Goal: Transaction & Acquisition: Purchase product/service

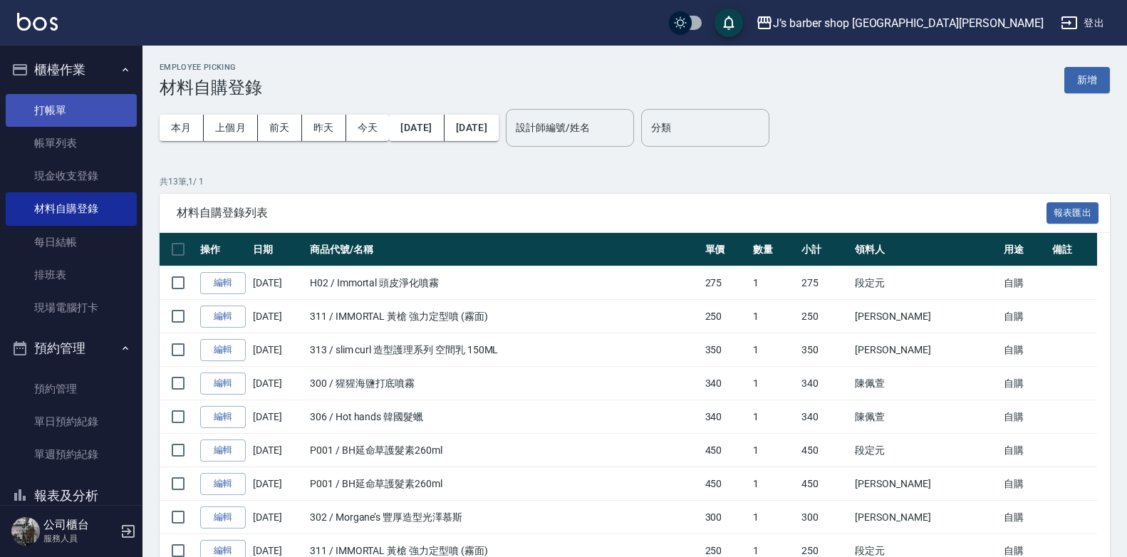
click at [20, 97] on link "打帳單" at bounding box center [71, 110] width 131 height 33
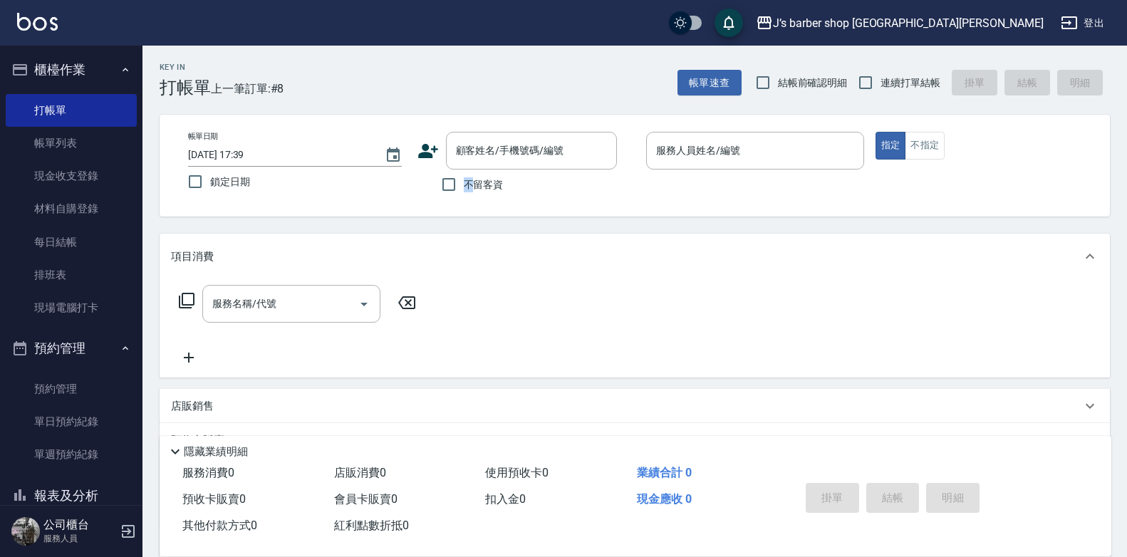
click at [473, 170] on label "不留客資" at bounding box center [469, 185] width 70 height 30
drag, startPoint x: 473, startPoint y: 170, endPoint x: 516, endPoint y: 205, distance: 55.2
click at [515, 205] on div "帳單日期 [DATE] 17:39 鎖定日期 顧客姓名/手機號碼/編號 顧客姓名/手機號碼/編號 不留客資 服務人員姓名/編號 服務人員姓名/編號 指定 不指定" at bounding box center [635, 166] width 951 height 102
click at [491, 184] on span "不留客資" at bounding box center [484, 184] width 40 height 15
click at [464, 184] on input "不留客資" at bounding box center [449, 185] width 30 height 30
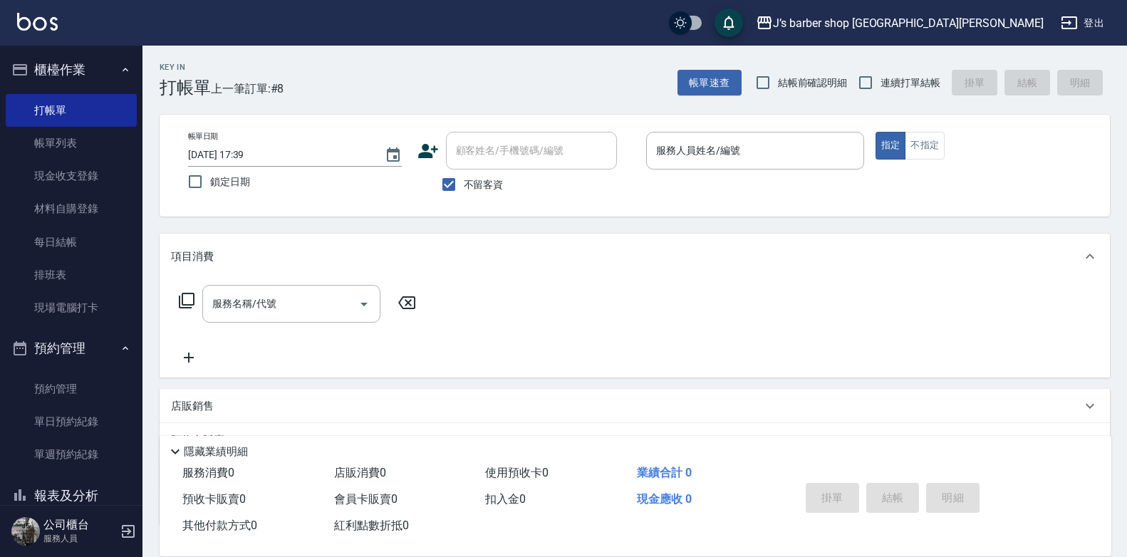
click at [488, 172] on label "不留客資" at bounding box center [469, 185] width 70 height 30
click at [464, 172] on input "不留客資" at bounding box center [449, 185] width 30 height 30
checkbox input "false"
click at [485, 151] on input "顧客姓名/手機號碼/編號" at bounding box center [520, 150] width 137 height 25
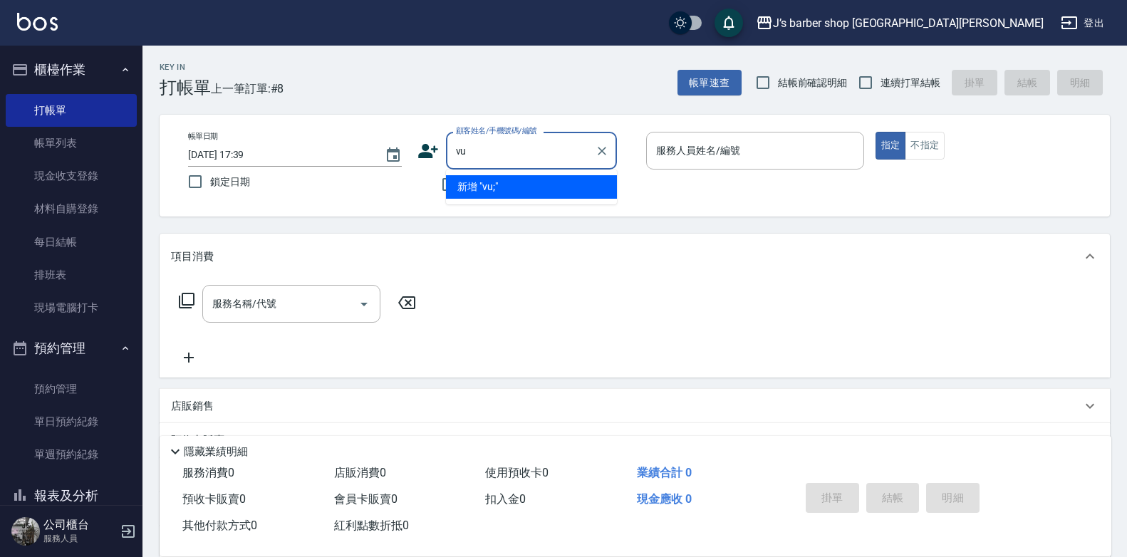
type input "v"
type input "'"
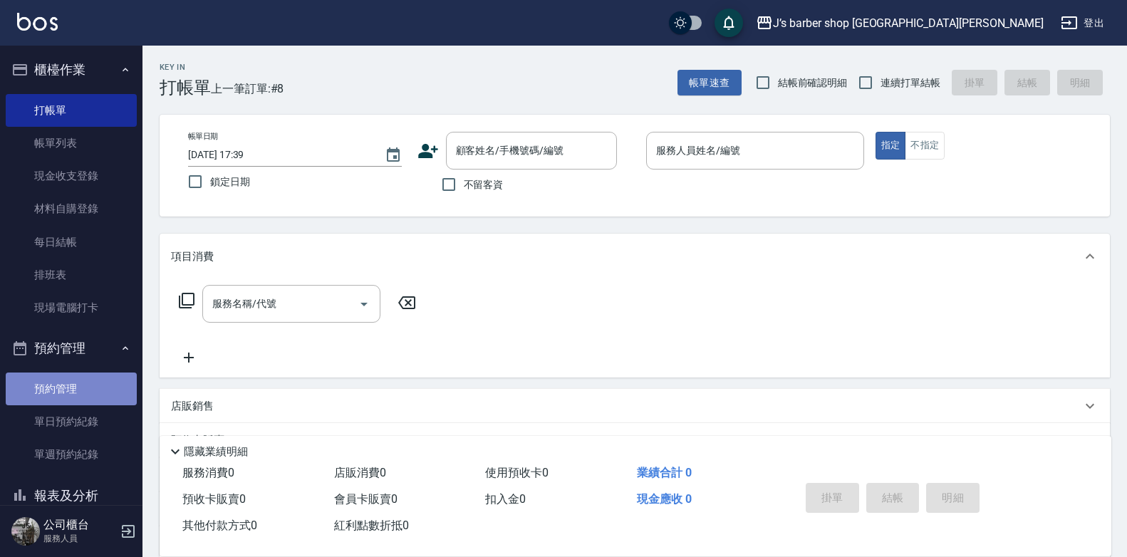
click at [80, 390] on link "預約管理" at bounding box center [71, 389] width 131 height 33
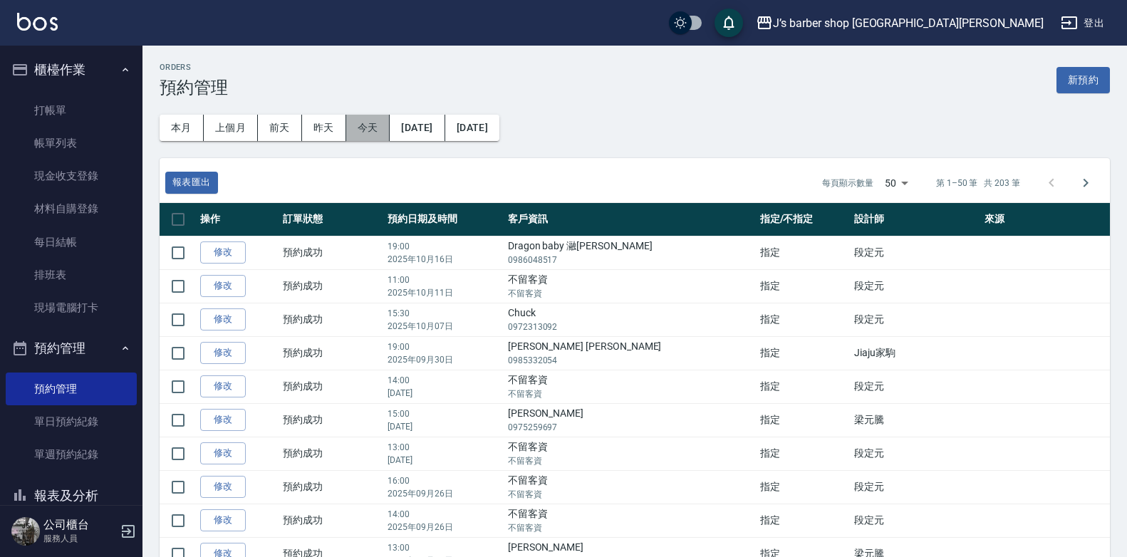
click at [373, 123] on button "今天" at bounding box center [368, 128] width 44 height 26
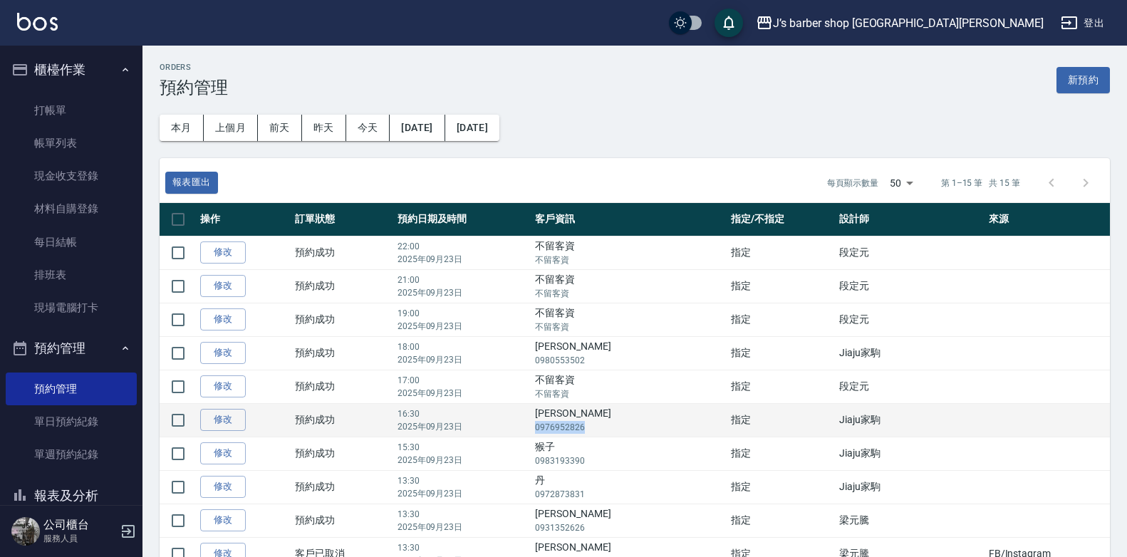
drag, startPoint x: 559, startPoint y: 430, endPoint x: 608, endPoint y: 433, distance: 48.5
click at [608, 433] on td "[PERSON_NAME]0976952826" at bounding box center [629, 419] width 195 height 33
copy p "0976952826"
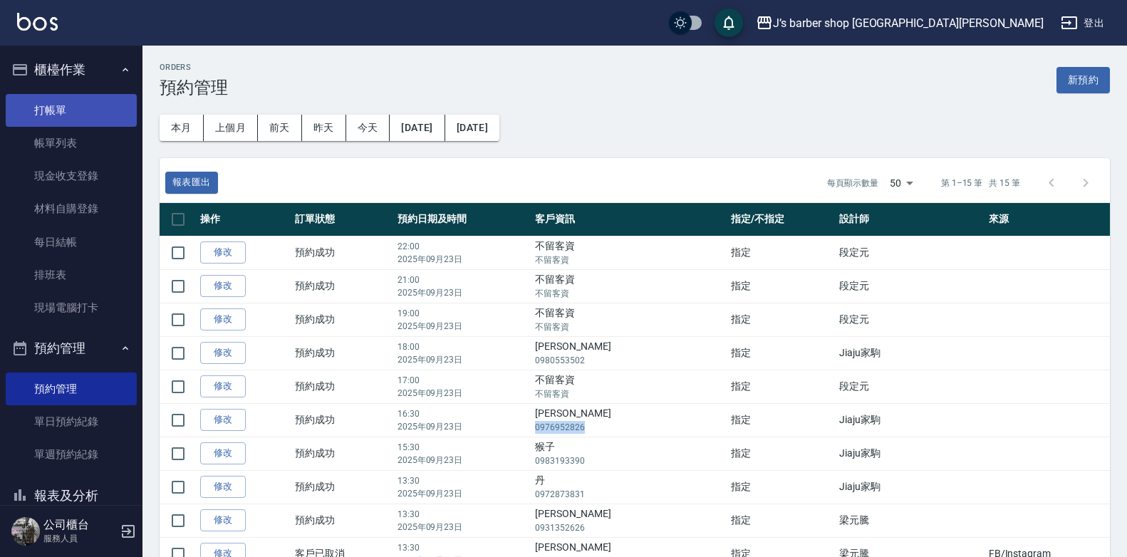
click at [83, 115] on link "打帳單" at bounding box center [71, 110] width 131 height 33
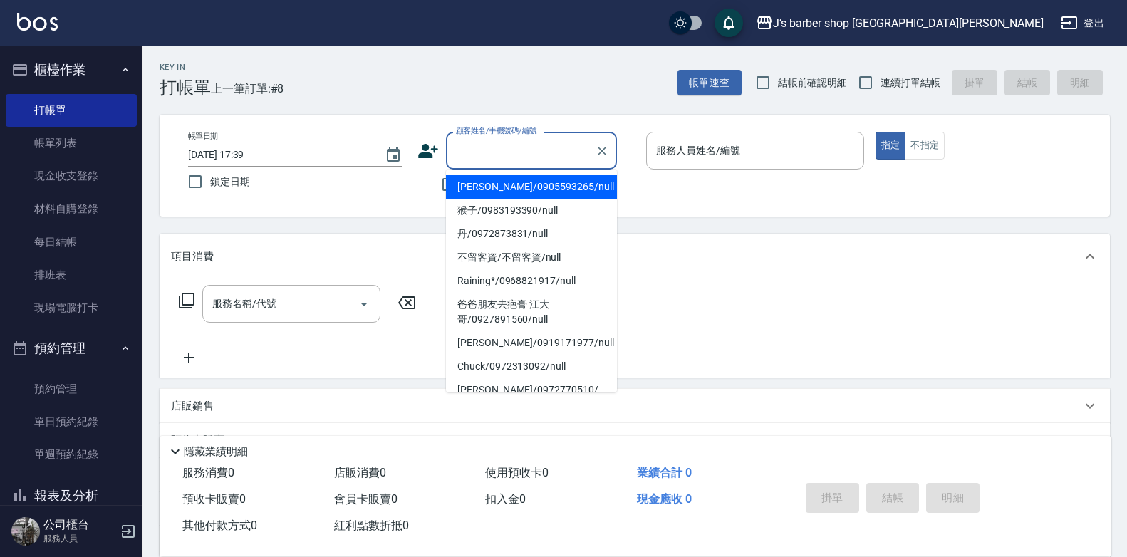
click at [477, 149] on input "顧客姓名/手機號碼/編號" at bounding box center [520, 150] width 137 height 25
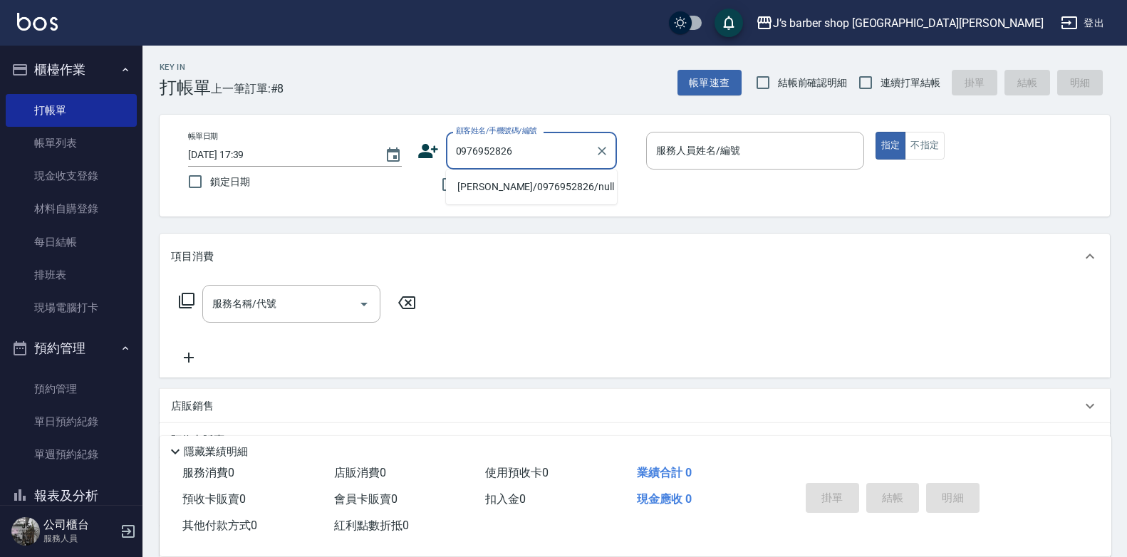
click at [542, 155] on input "0976952826" at bounding box center [520, 150] width 137 height 25
click at [534, 186] on li "[PERSON_NAME]/0976952826/null" at bounding box center [531, 187] width 171 height 24
type input "[PERSON_NAME]/0976952826/null"
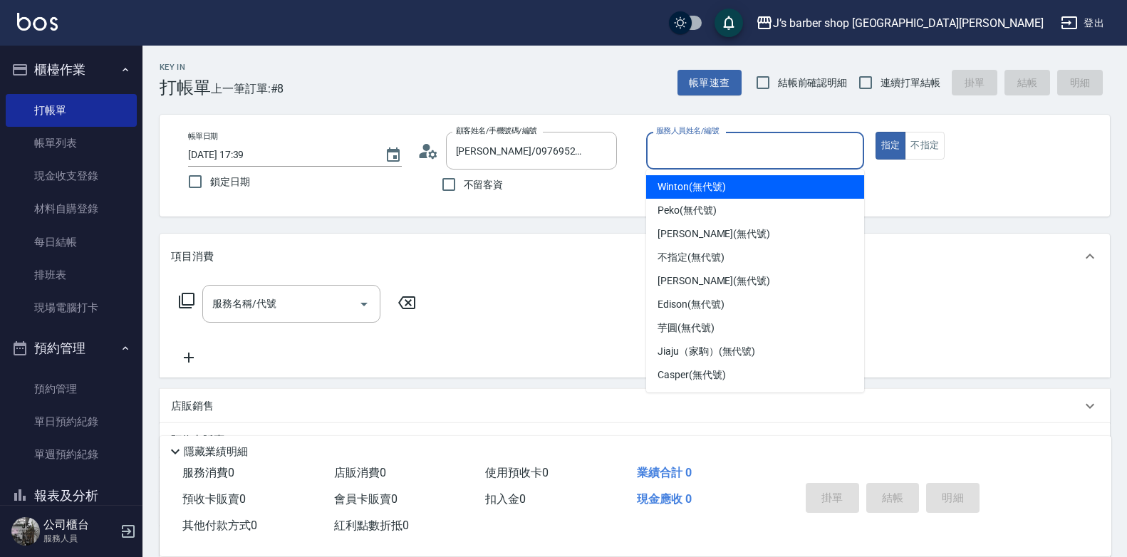
click at [700, 138] on input "服務人員姓名/編號" at bounding box center [755, 150] width 205 height 25
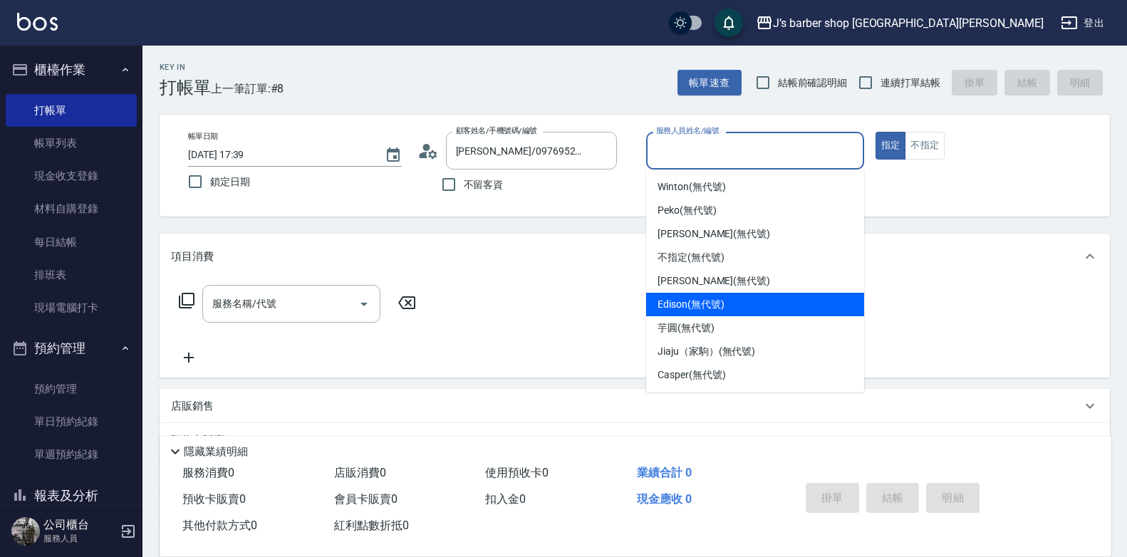
click at [678, 297] on span "Edison (無代號)" at bounding box center [691, 304] width 66 height 15
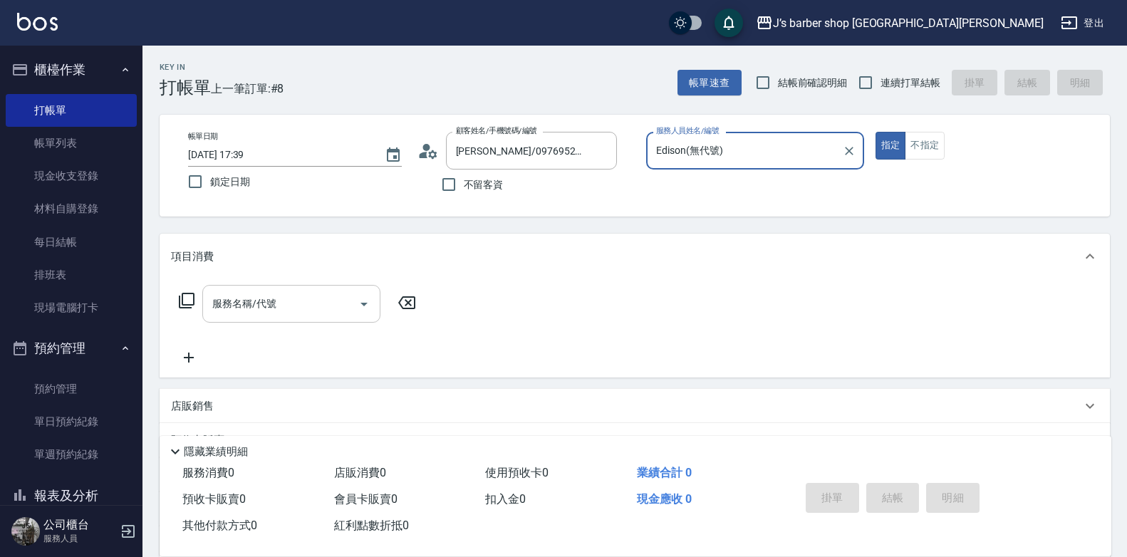
click at [260, 311] on input "服務名稱/代號" at bounding box center [281, 303] width 144 height 25
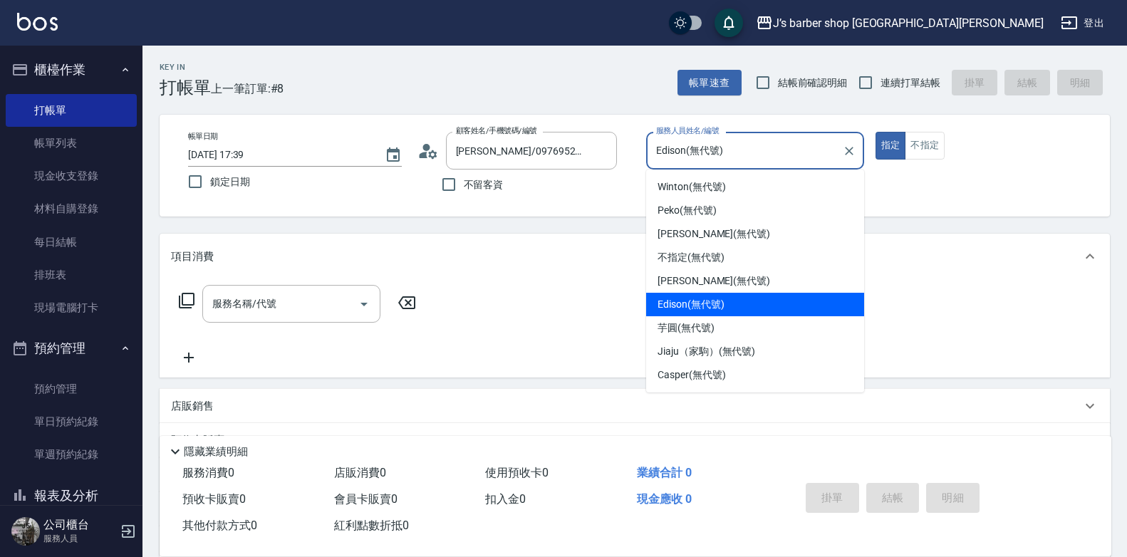
click at [714, 152] on input "Edison(無代號)" at bounding box center [745, 150] width 184 height 25
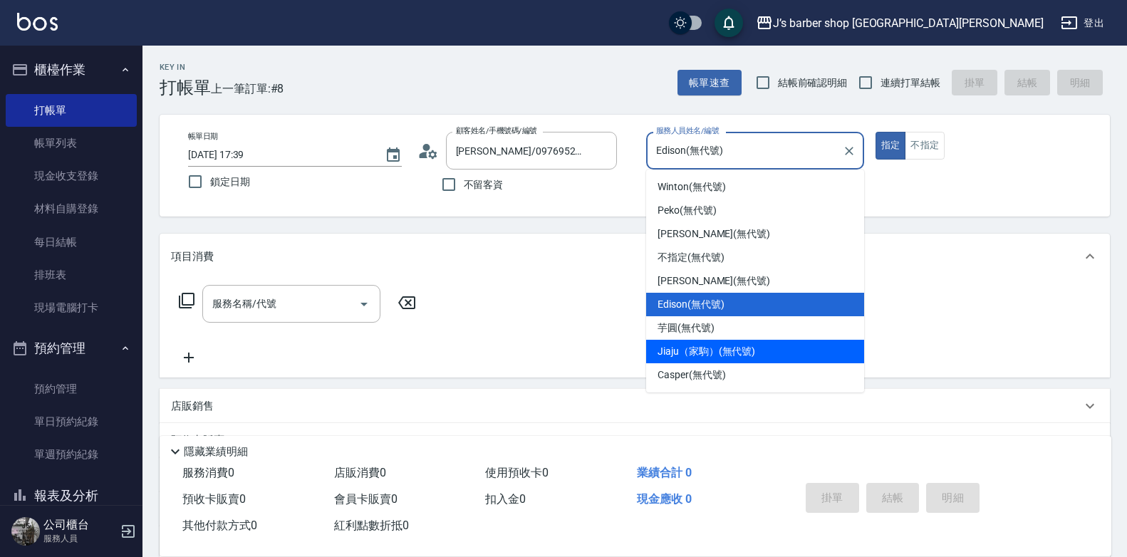
click at [683, 344] on span "Jiaju（家駒） (無代號)" at bounding box center [707, 351] width 98 height 15
type input "Jiaju（家駒）(無代號)"
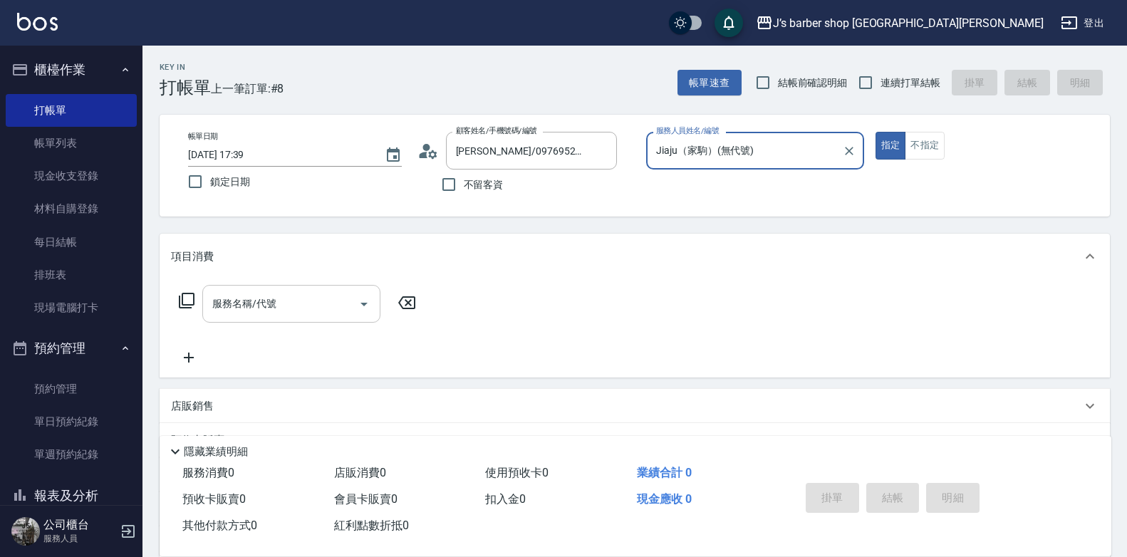
click at [319, 315] on input "服務名稱/代號" at bounding box center [281, 303] width 144 height 25
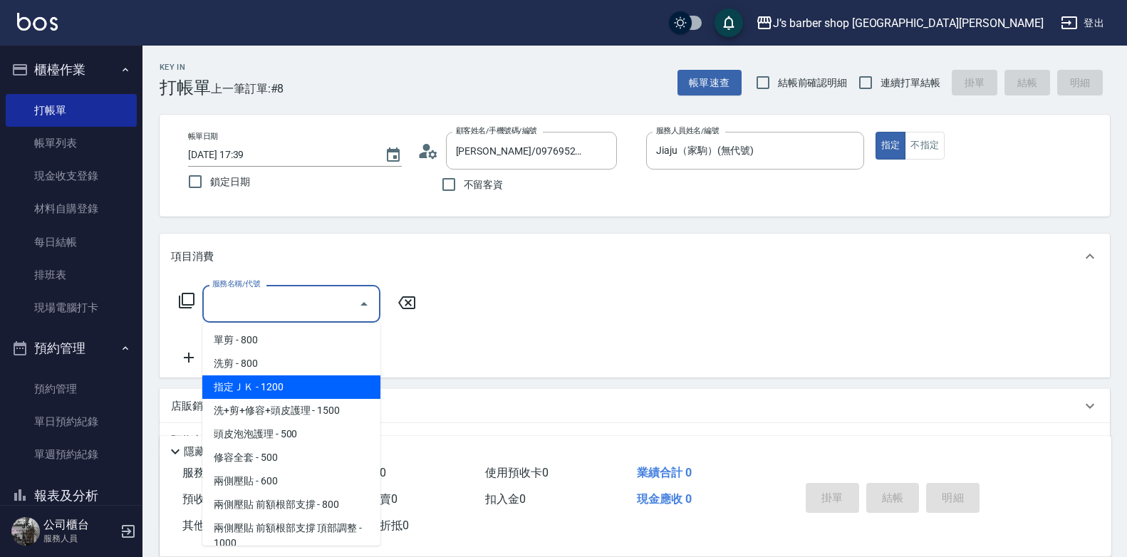
click at [295, 383] on span "指定ＪＫ - 1200" at bounding box center [291, 388] width 178 height 24
type input "指定ＪＫ(102)"
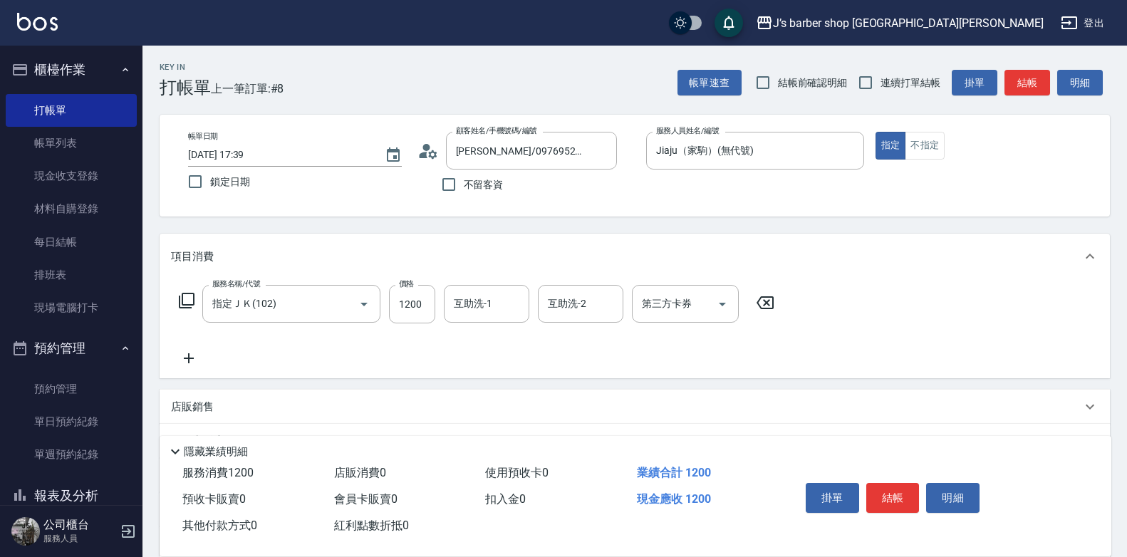
click at [443, 297] on div "服務名稱/代號 指定ＪＫ(102) 服務名稱/代號 價格 1200 價格 互助洗-1 互助洗-1 互助洗-2 互助洗-2 第三方卡券 第三方卡券" at bounding box center [477, 304] width 612 height 38
click at [465, 299] on input "互助洗-1" at bounding box center [486, 303] width 73 height 25
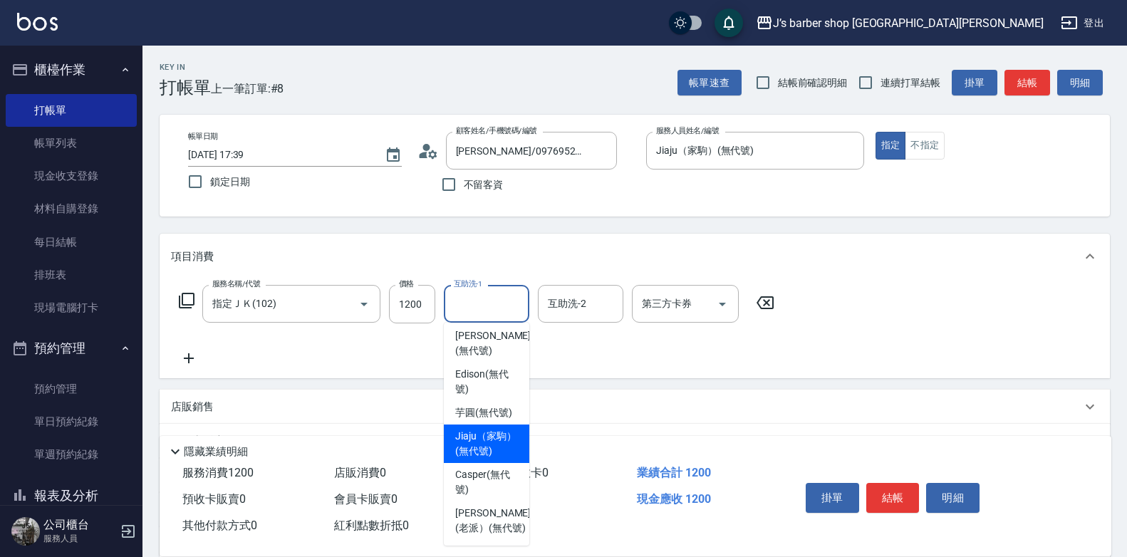
scroll to position [61, 0]
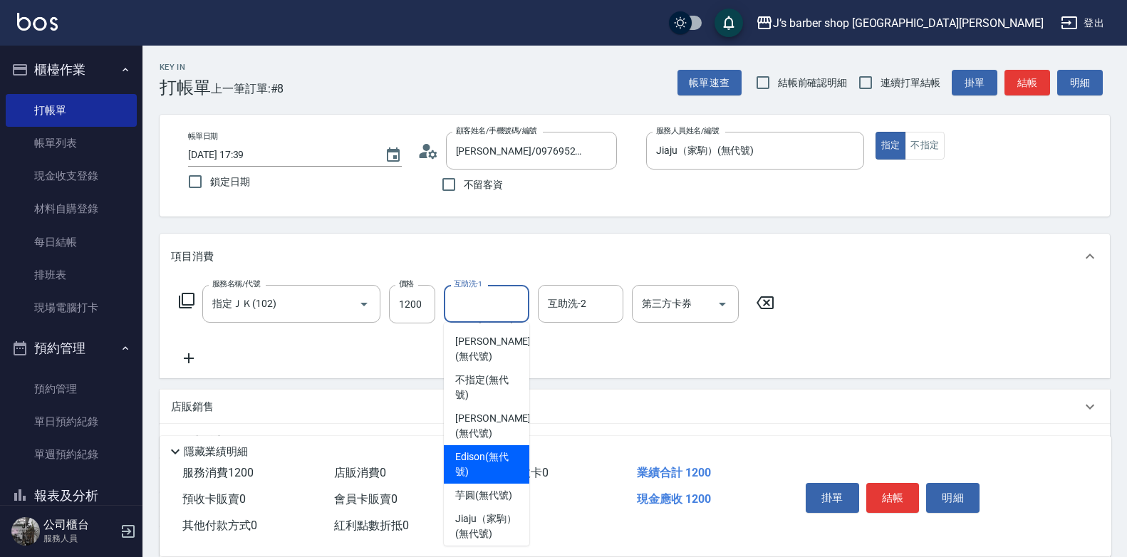
click at [482, 463] on div "Edison (無代號)" at bounding box center [487, 464] width 86 height 38
type input "Edison(無代號)"
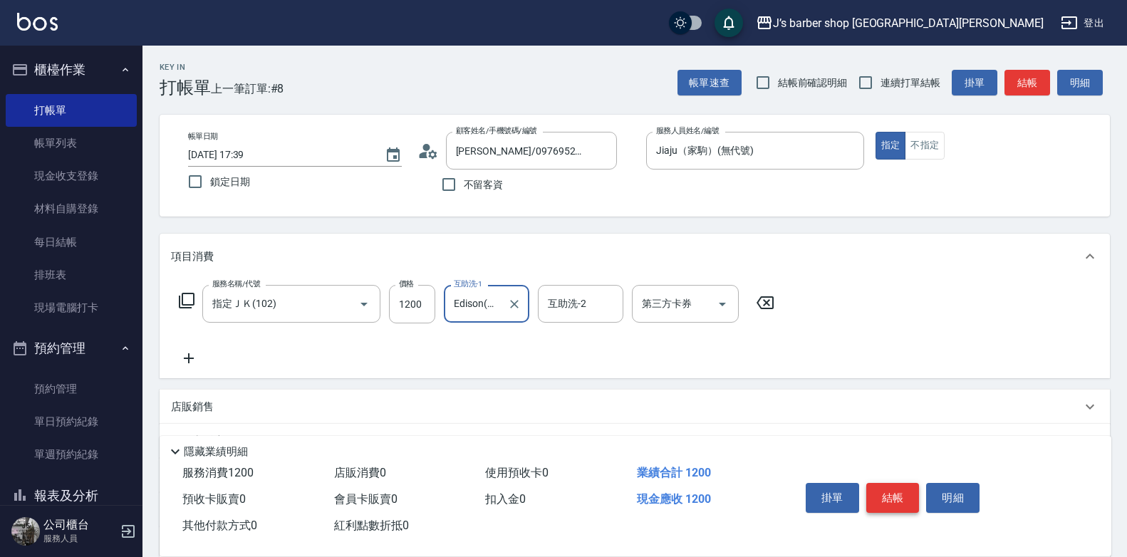
click at [885, 488] on button "結帳" at bounding box center [892, 498] width 53 height 30
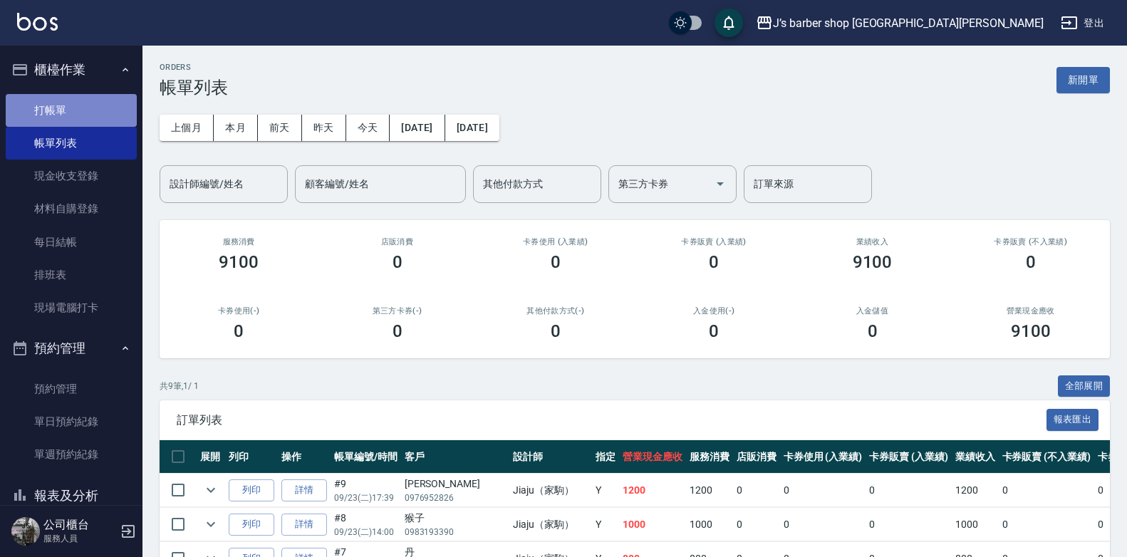
click at [79, 103] on link "打帳單" at bounding box center [71, 110] width 131 height 33
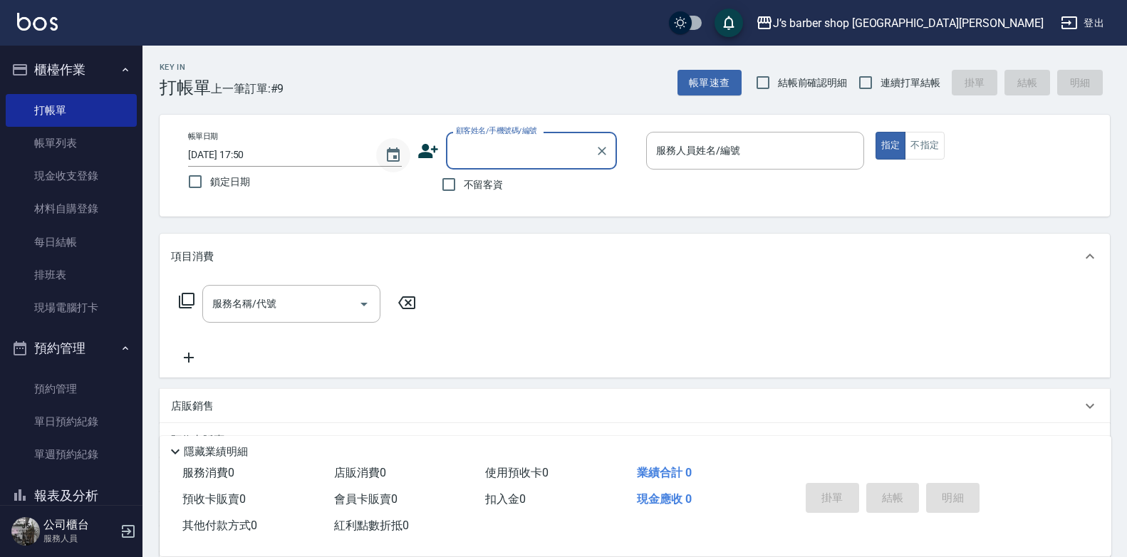
click at [395, 159] on icon "Choose date, selected date is 2025-09-23" at bounding box center [393, 155] width 17 height 17
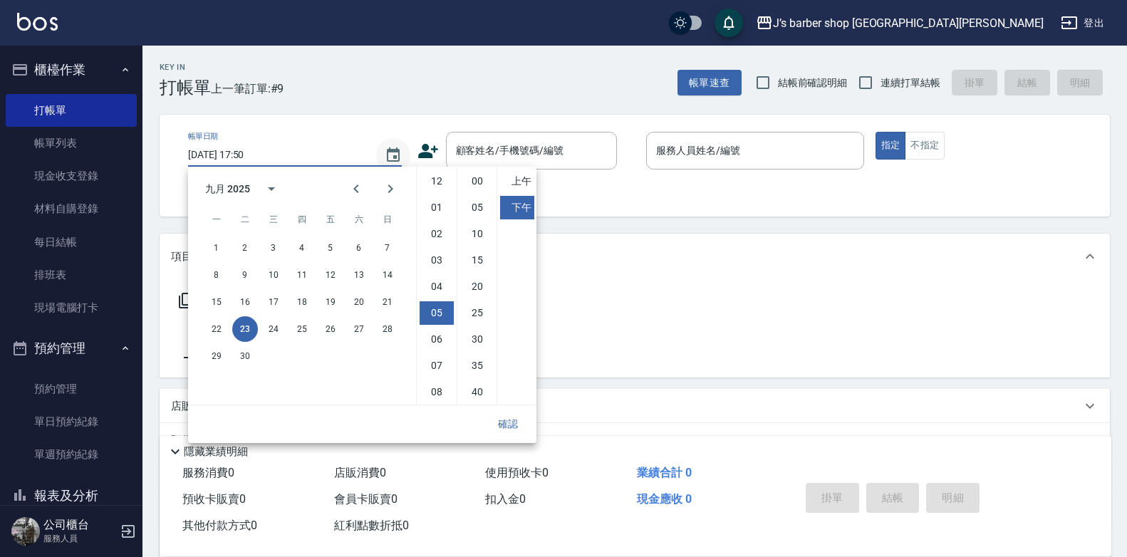
scroll to position [80, 0]
click at [435, 205] on li "04" at bounding box center [437, 207] width 34 height 24
click at [441, 221] on ul "12 01 02 03 04 05 06 07 08 09 10 11" at bounding box center [437, 286] width 40 height 238
click at [440, 232] on li "05" at bounding box center [437, 234] width 34 height 24
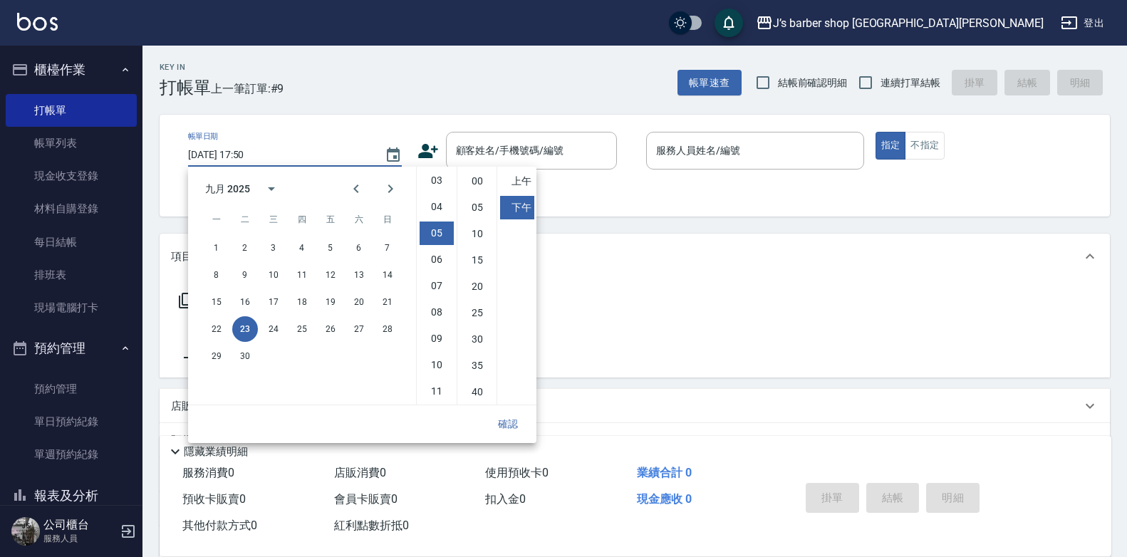
scroll to position [80, 0]
click at [438, 206] on li "04" at bounding box center [437, 207] width 34 height 24
click at [438, 348] on li "09" at bounding box center [437, 348] width 34 height 24
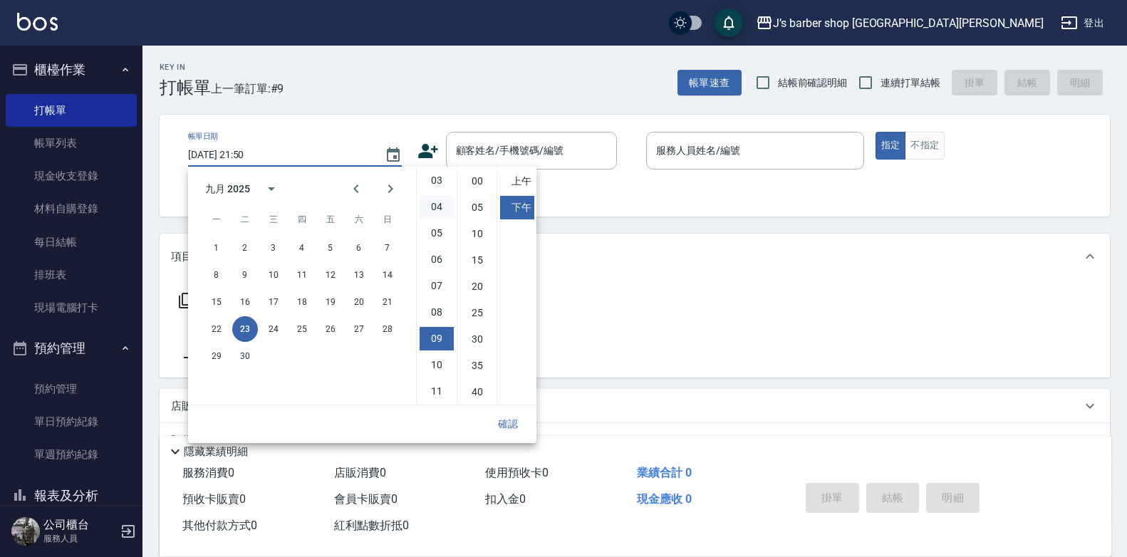
click at [437, 210] on li "04" at bounding box center [437, 207] width 34 height 24
click at [475, 177] on li "15" at bounding box center [477, 181] width 34 height 24
click at [473, 182] on li "00" at bounding box center [477, 182] width 34 height 24
type input "[DATE] 16:00"
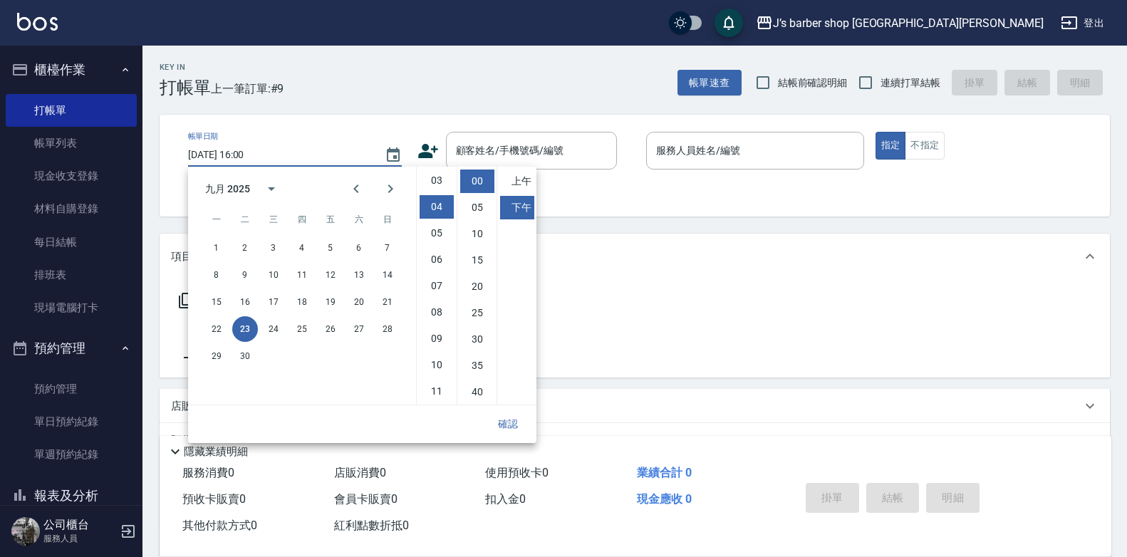
click at [506, 421] on button "確認" at bounding box center [508, 424] width 46 height 26
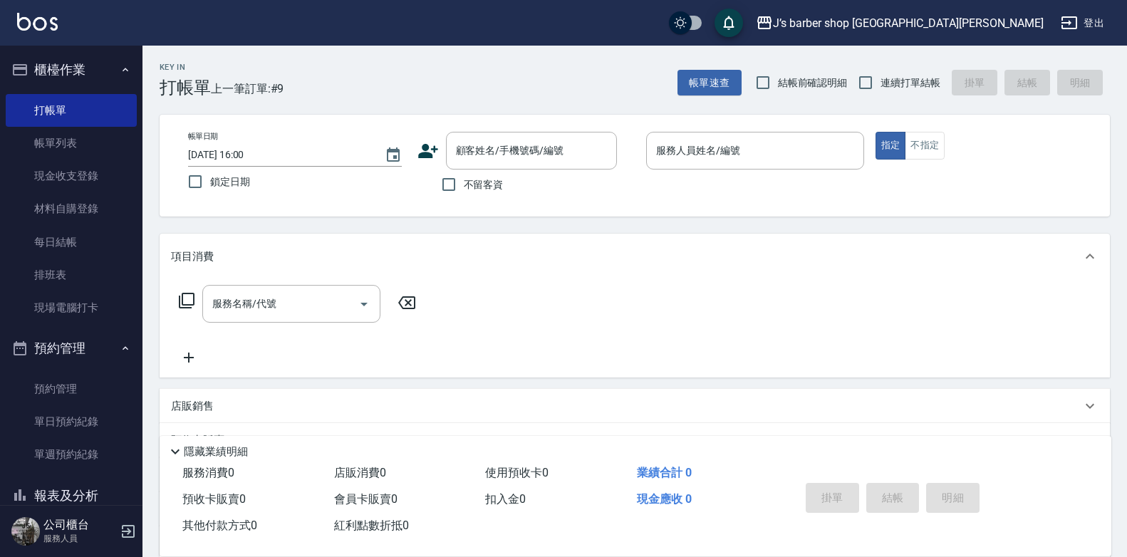
drag, startPoint x: 449, startPoint y: 180, endPoint x: 579, endPoint y: 172, distance: 129.9
click at [450, 181] on input "不留客資" at bounding box center [449, 185] width 30 height 30
checkbox input "true"
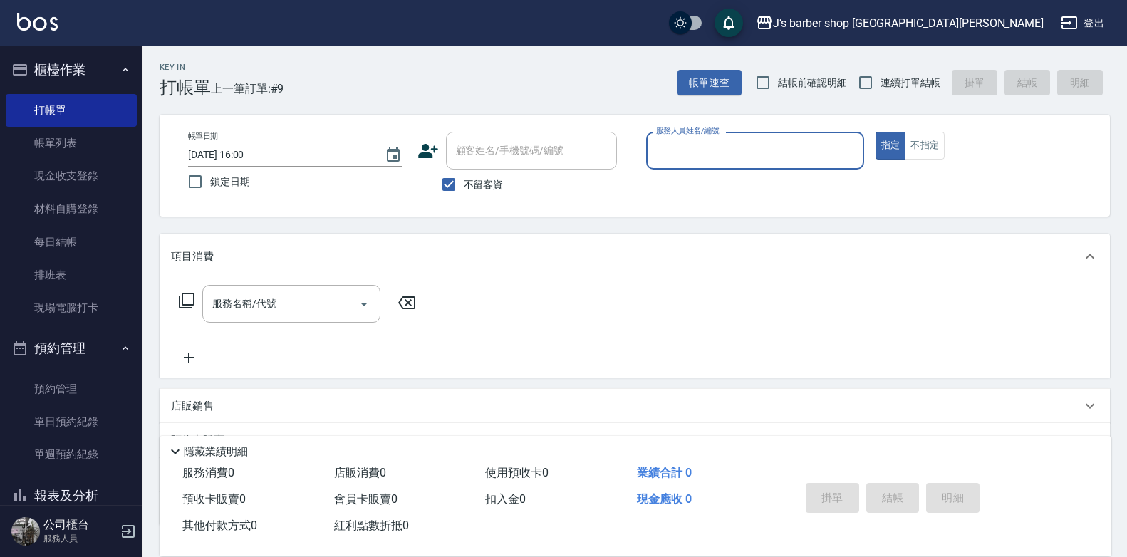
click at [678, 143] on input "服務人員姓名/編號" at bounding box center [755, 150] width 205 height 25
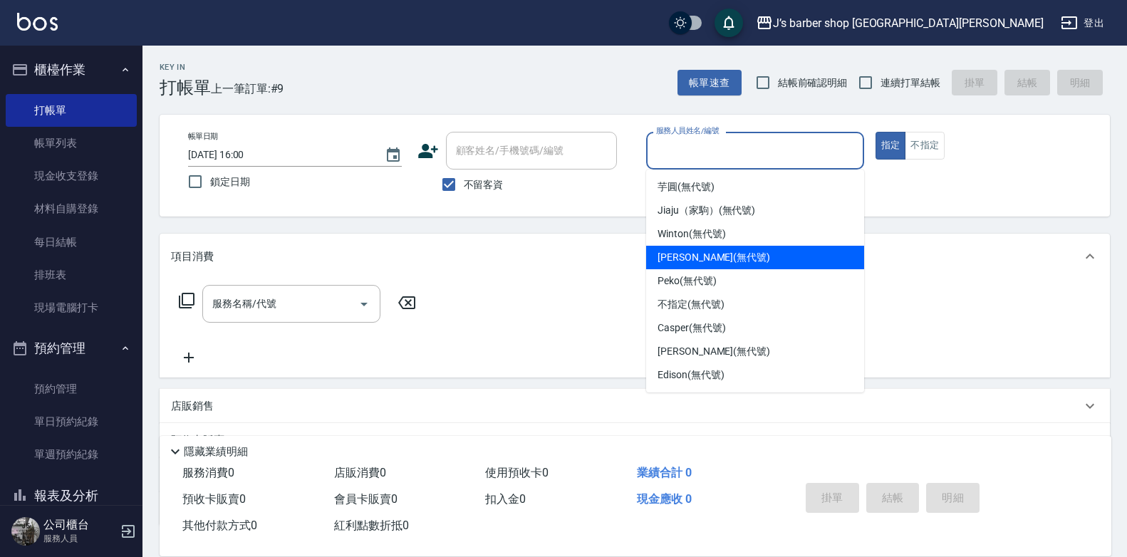
click at [694, 258] on span "[PERSON_NAME] (無代號)" at bounding box center [714, 257] width 113 height 15
type input "[PERSON_NAME](無代號)"
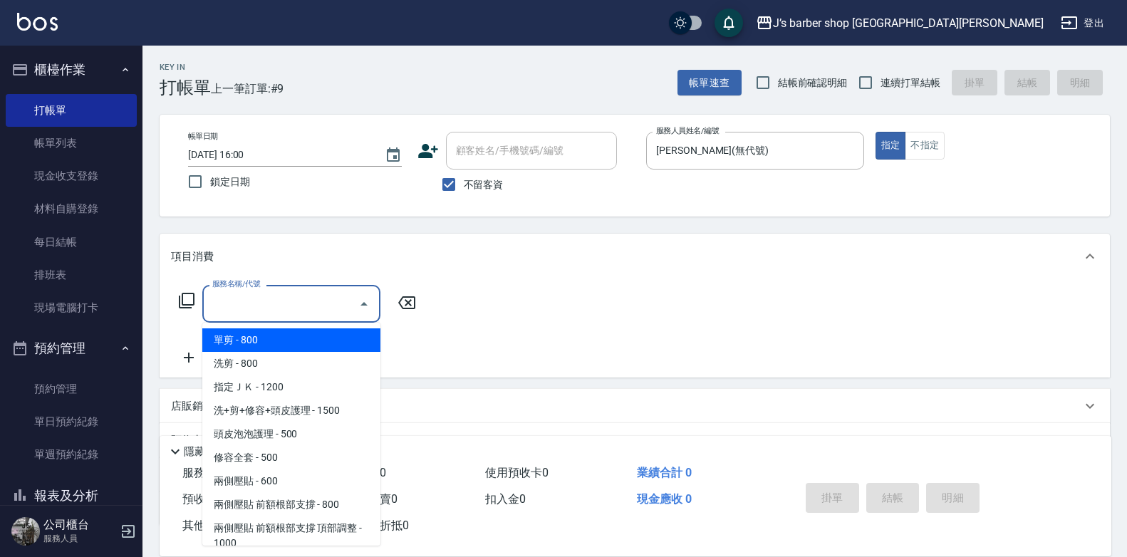
drag, startPoint x: 301, startPoint y: 300, endPoint x: 297, endPoint y: 316, distance: 16.9
click at [301, 301] on input "服務名稱/代號" at bounding box center [281, 303] width 144 height 25
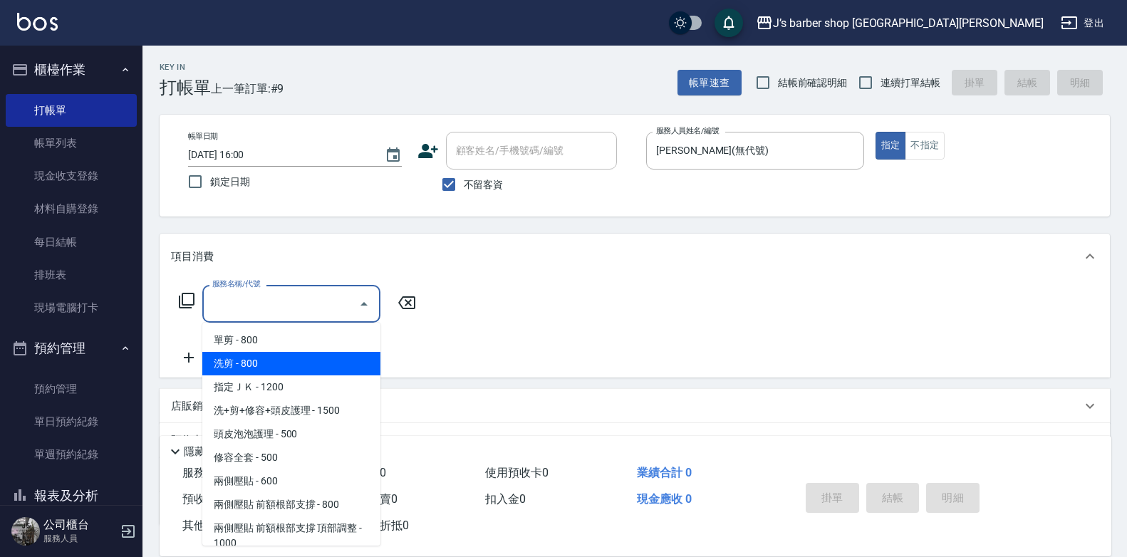
click at [279, 369] on span "洗剪 - 800" at bounding box center [291, 364] width 178 height 24
type input "洗剪(101)"
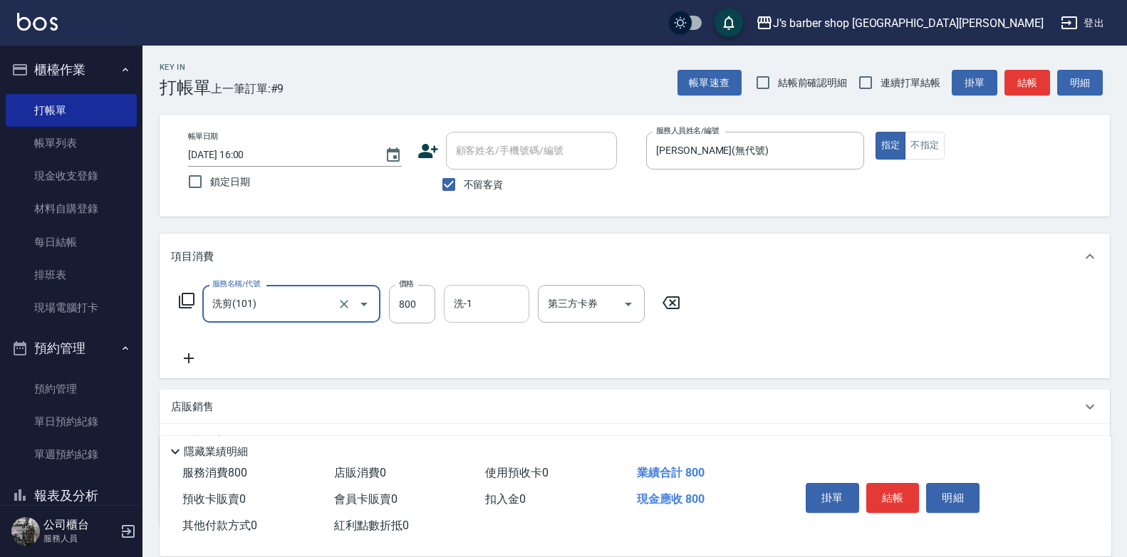
click at [512, 297] on input "洗-1" at bounding box center [486, 303] width 73 height 25
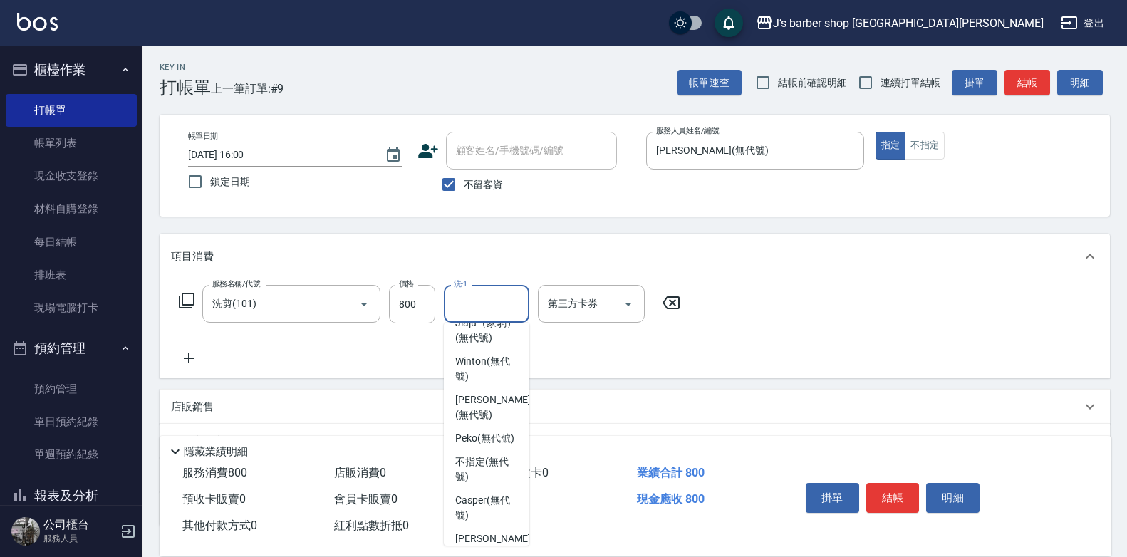
scroll to position [143, 0]
click at [488, 321] on span "[PERSON_NAME] (無代號)" at bounding box center [493, 306] width 76 height 30
type input "[PERSON_NAME](無代號)"
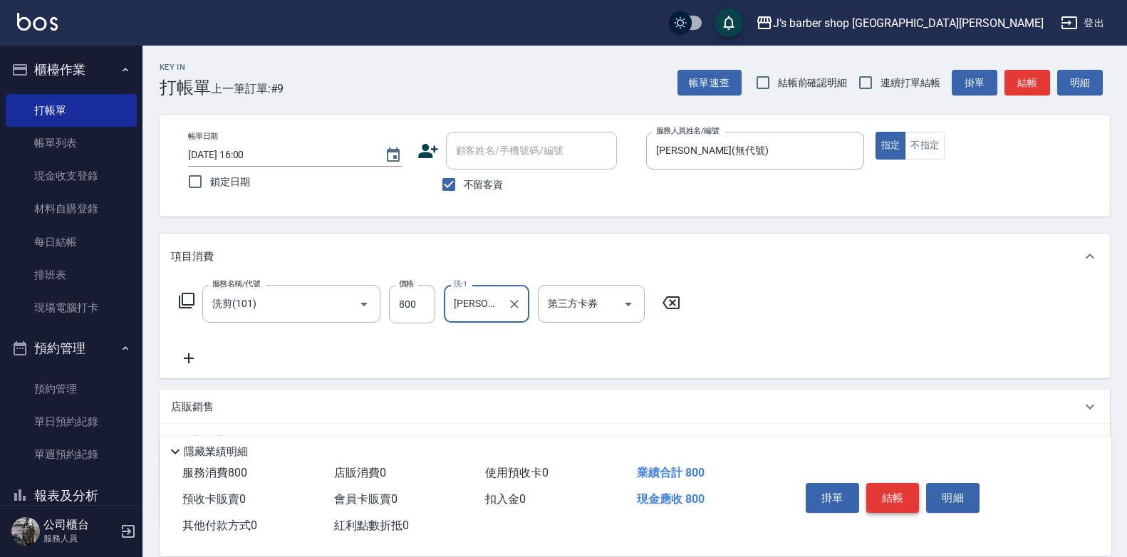
click at [893, 495] on button "結帳" at bounding box center [892, 498] width 53 height 30
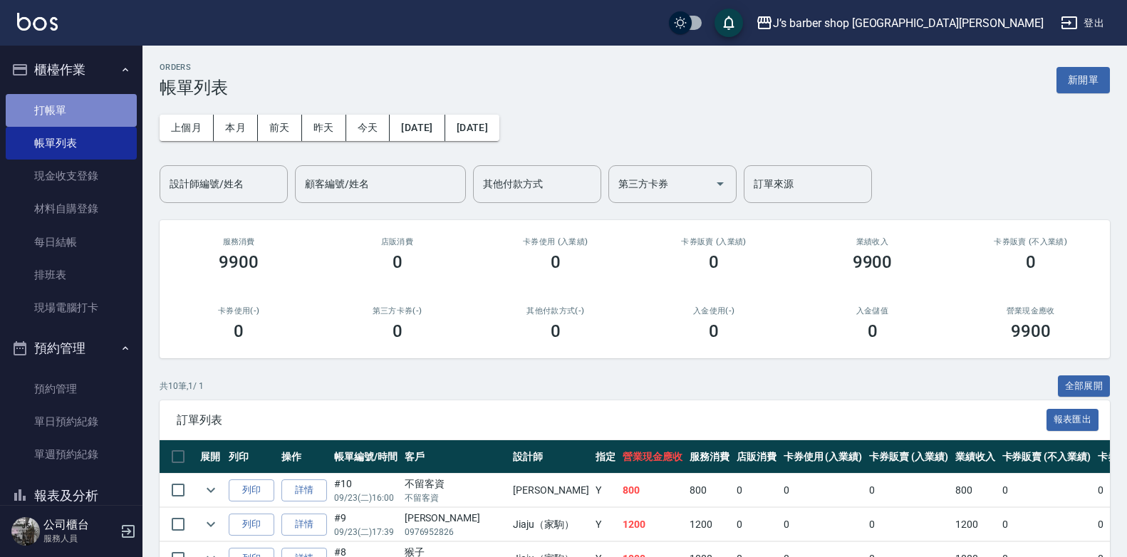
click at [103, 120] on link "打帳單" at bounding box center [71, 110] width 131 height 33
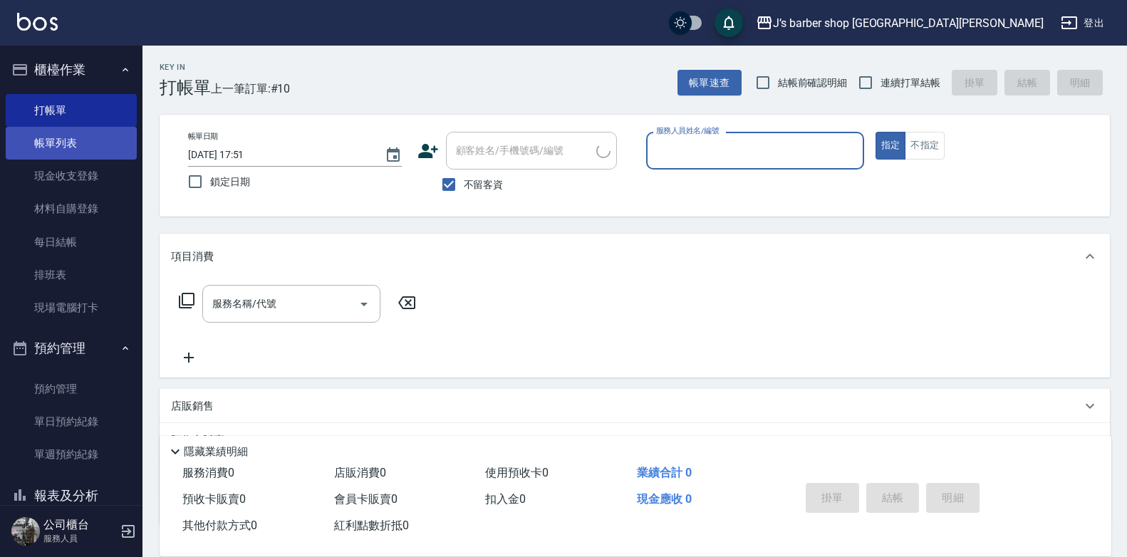
click at [95, 131] on link "帳單列表" at bounding box center [71, 143] width 131 height 33
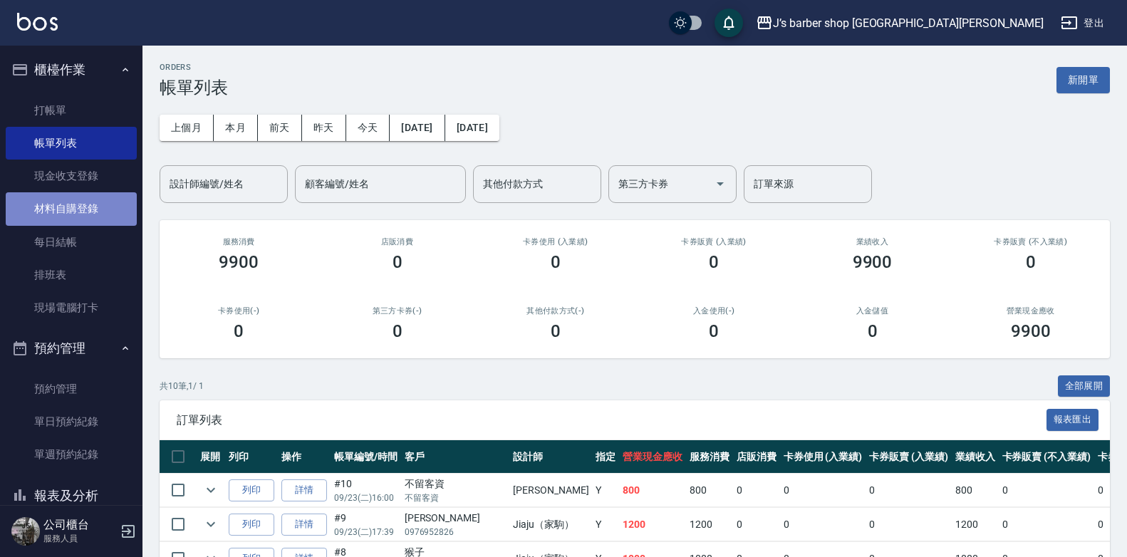
click at [71, 215] on link "材料自購登錄" at bounding box center [71, 208] width 131 height 33
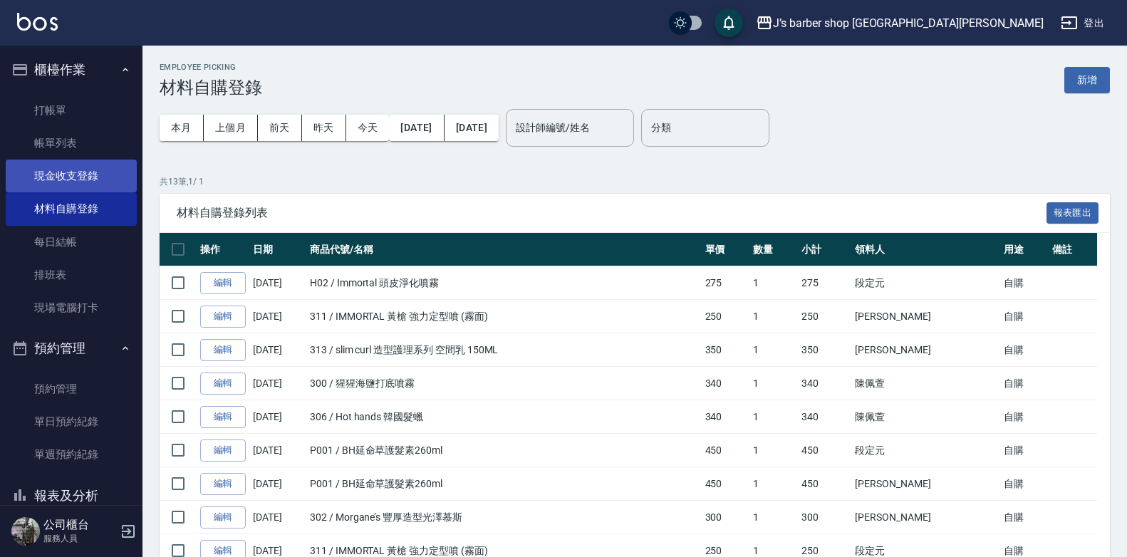
click at [77, 189] on link "現金收支登錄" at bounding box center [71, 176] width 131 height 33
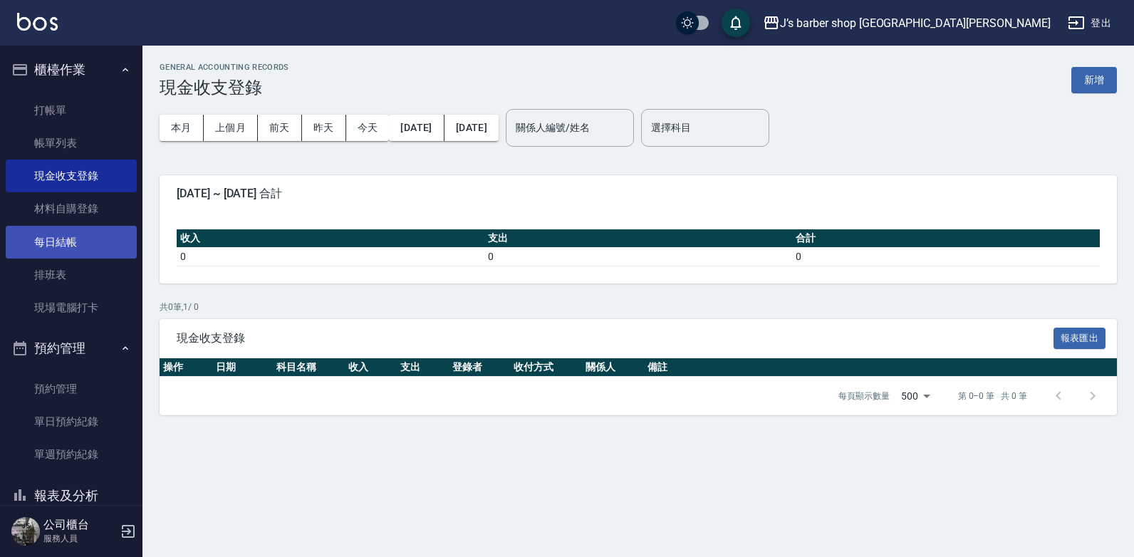
click at [89, 229] on link "每日結帳" at bounding box center [71, 242] width 131 height 33
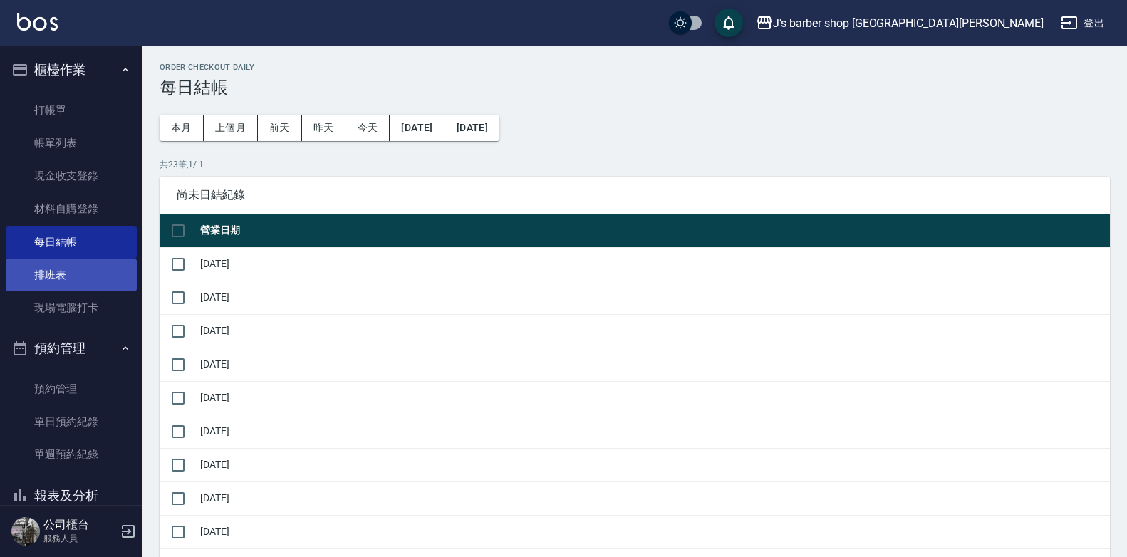
click at [88, 274] on link "排班表" at bounding box center [71, 275] width 131 height 33
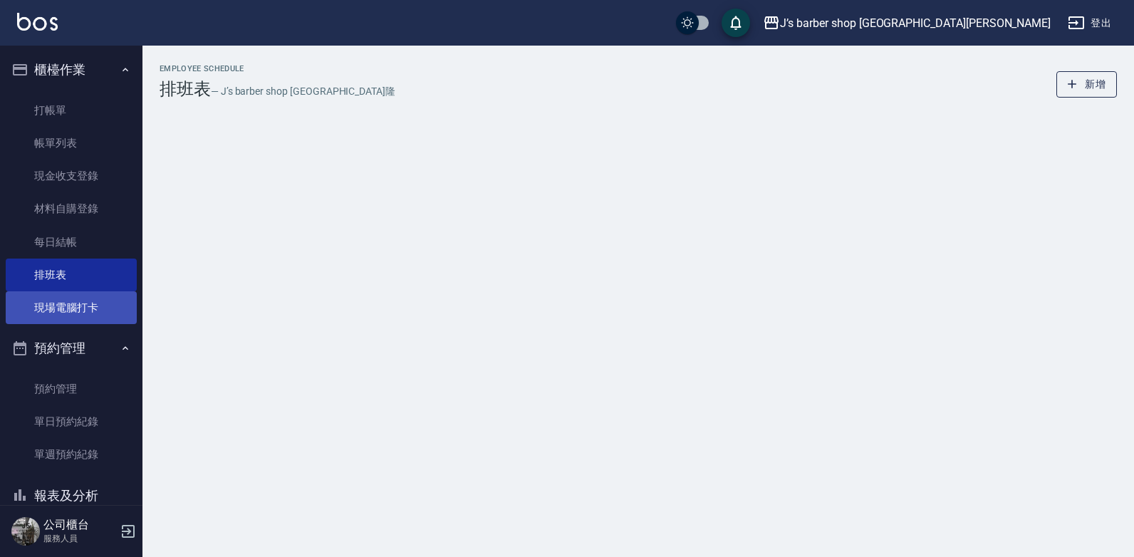
click at [53, 307] on link "現場電腦打卡" at bounding box center [71, 307] width 131 height 33
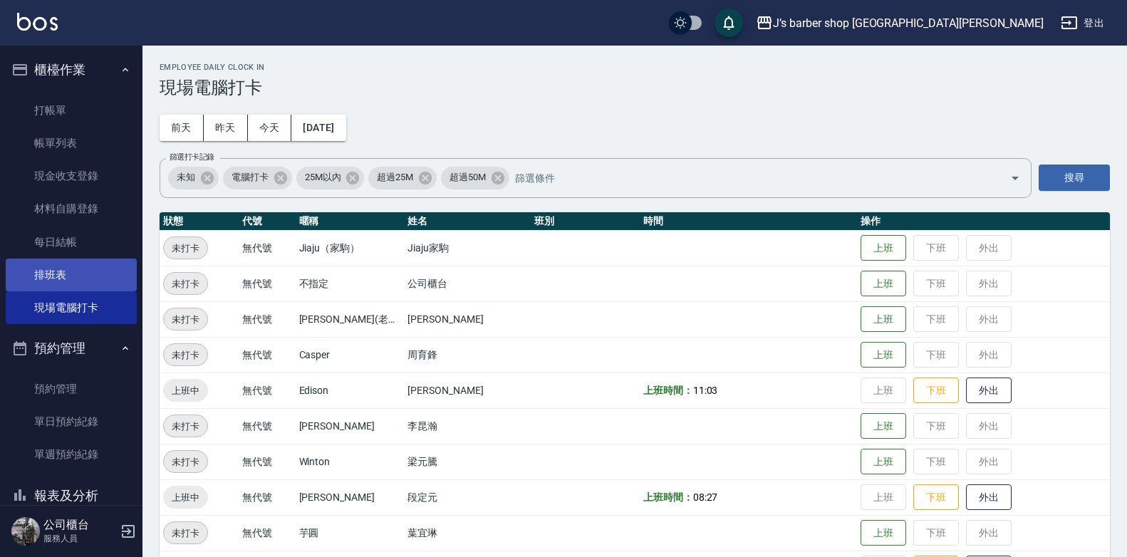
click at [100, 283] on link "排班表" at bounding box center [71, 275] width 131 height 33
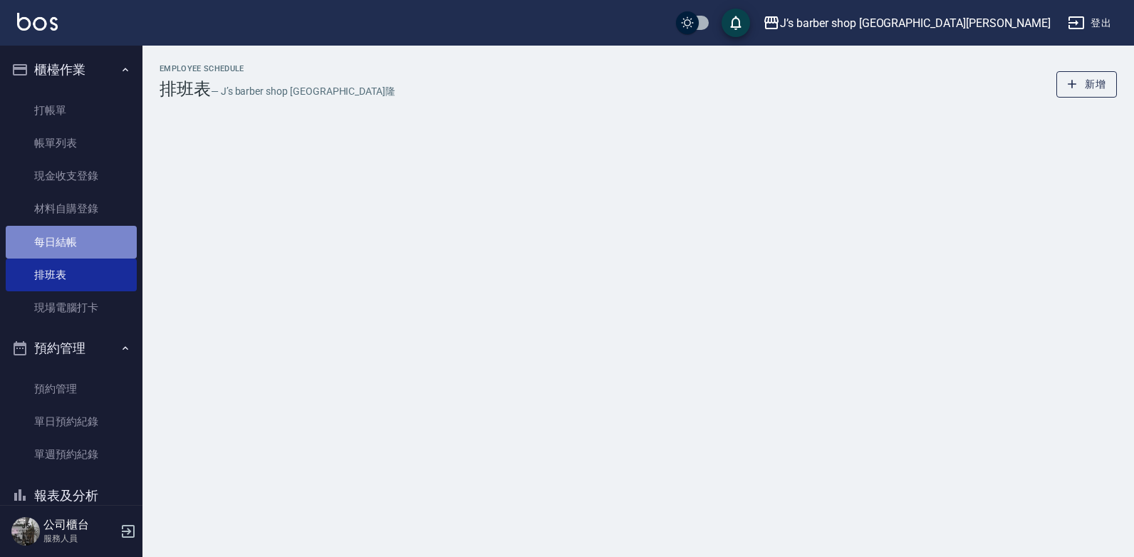
click at [93, 242] on link "每日結帳" at bounding box center [71, 242] width 131 height 33
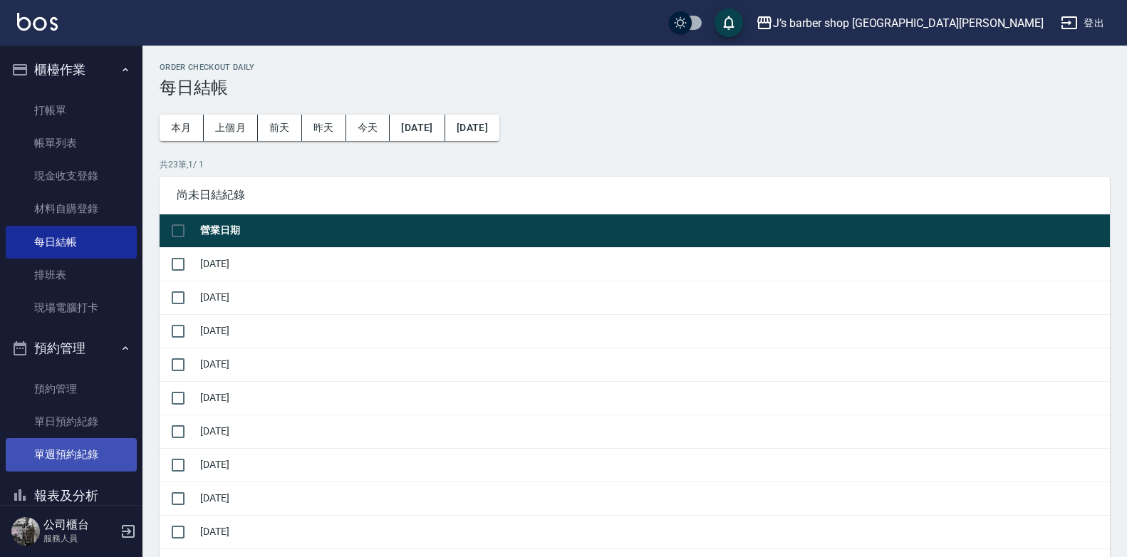
scroll to position [71, 0]
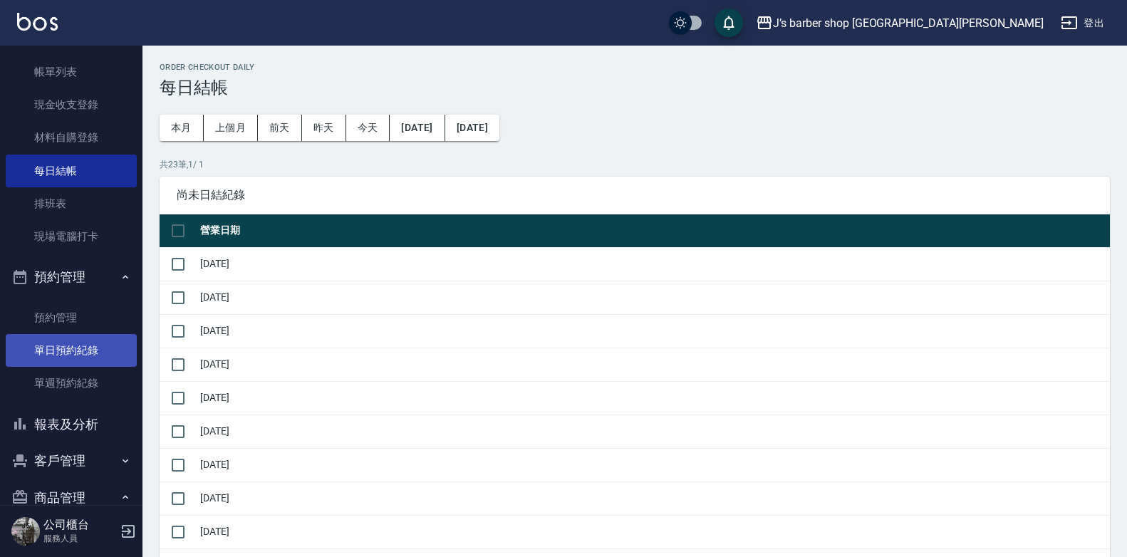
click at [79, 353] on link "單日預約紀錄" at bounding box center [71, 350] width 131 height 33
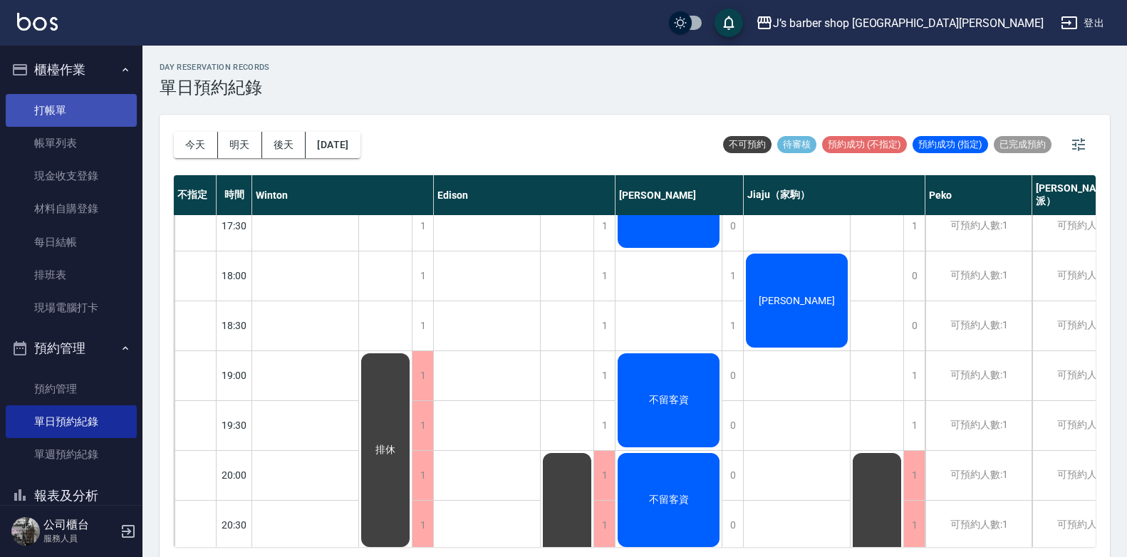
click at [43, 106] on link "打帳單" at bounding box center [71, 110] width 131 height 33
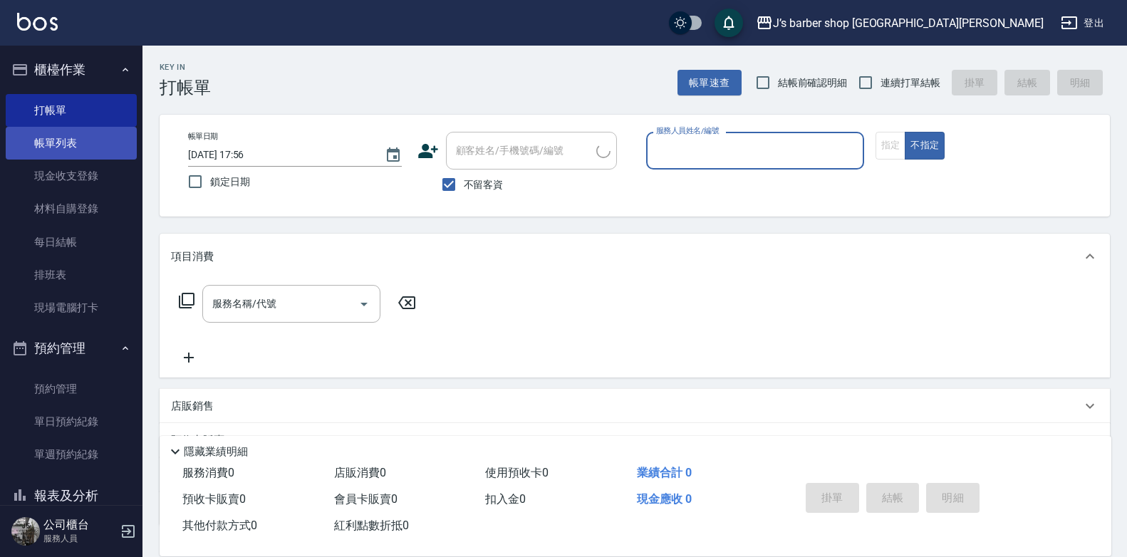
click at [50, 149] on link "帳單列表" at bounding box center [71, 143] width 131 height 33
